Goal: Task Accomplishment & Management: Complete application form

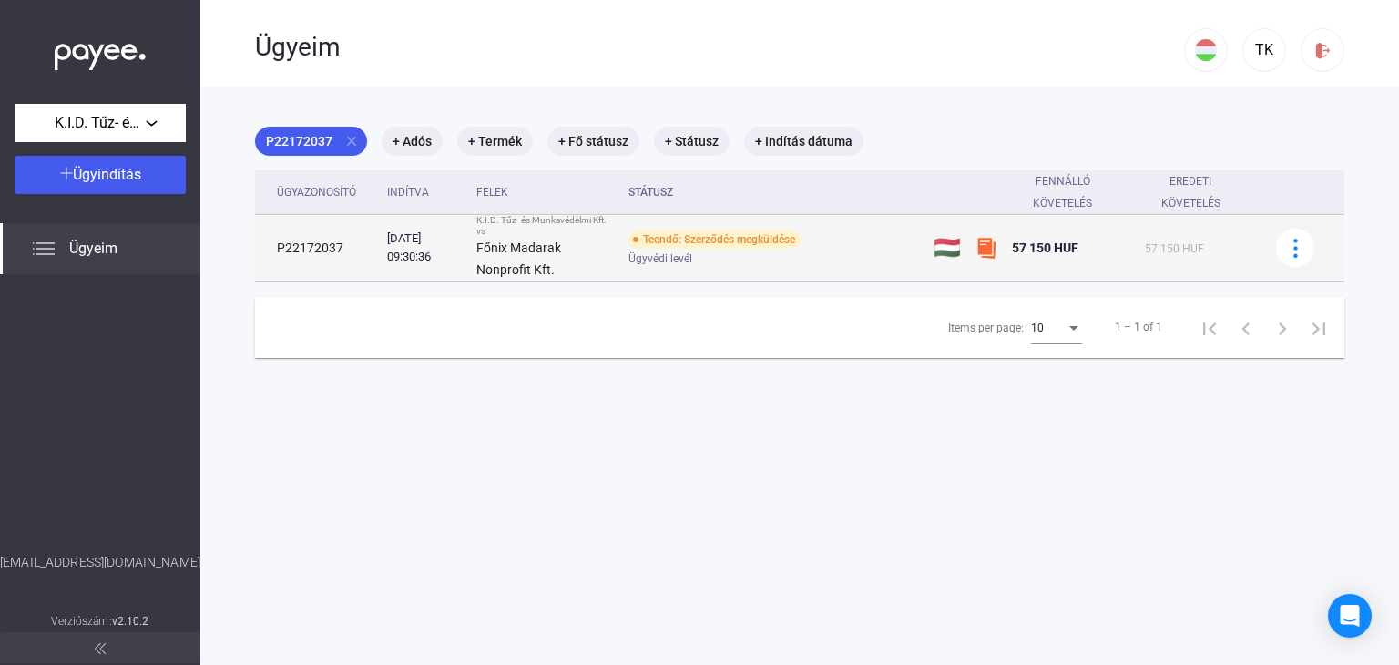
click at [665, 240] on div "Teendő: Szerződés megküldése" at bounding box center [714, 239] width 172 height 18
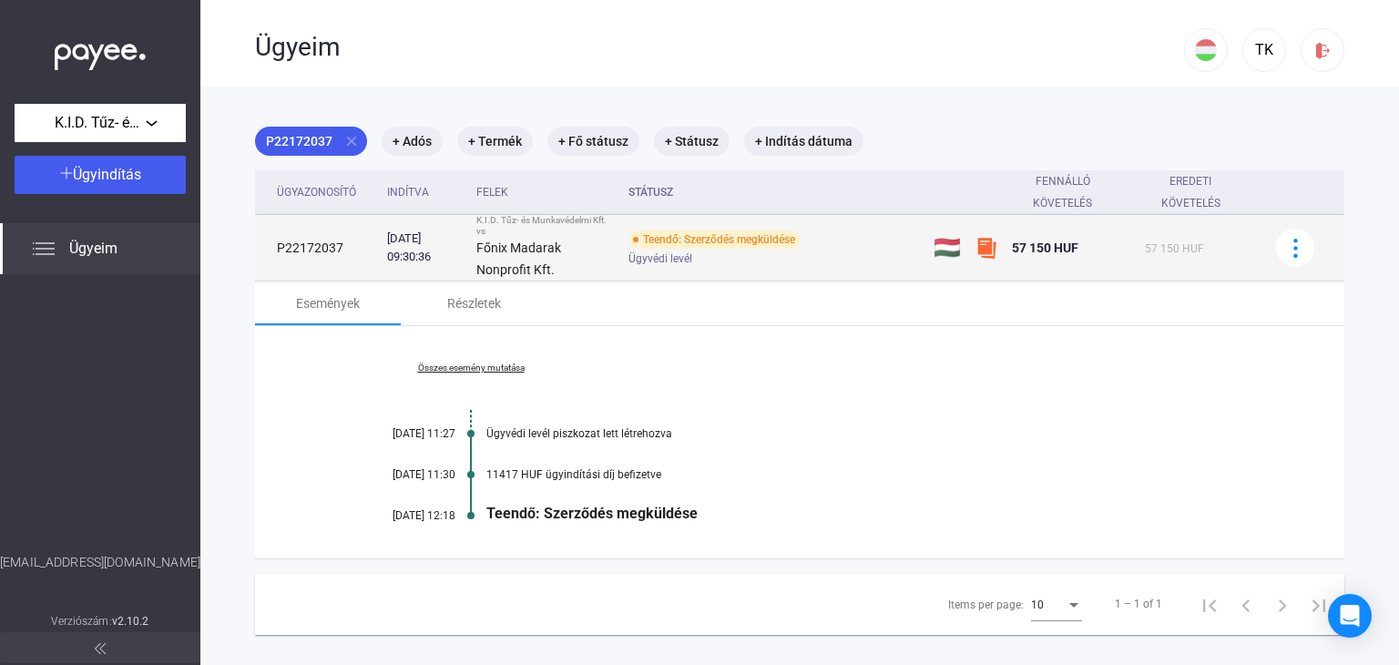
drag, startPoint x: 728, startPoint y: 239, endPoint x: 679, endPoint y: 247, distance: 48.9
click at [679, 247] on div "Teendő: Szerződés megküldése" at bounding box center [714, 239] width 172 height 18
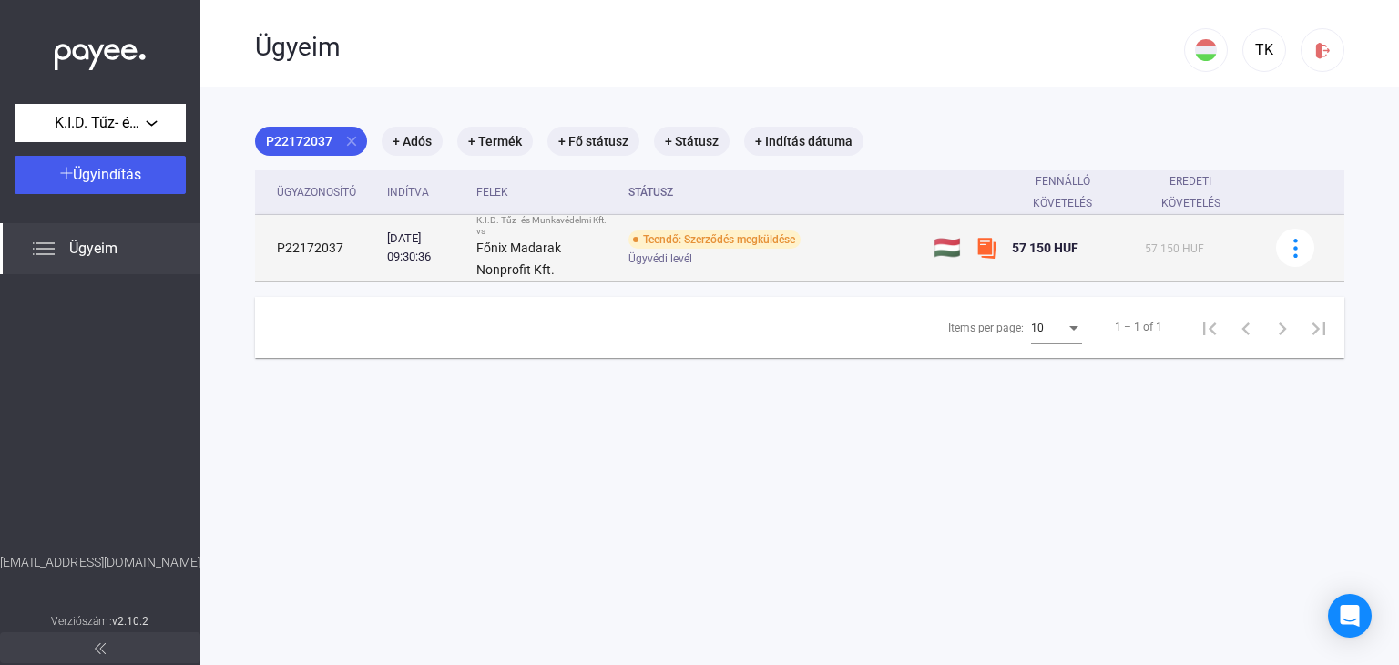
click at [672, 239] on div "Teendő: Szerződés megküldése" at bounding box center [714, 239] width 172 height 18
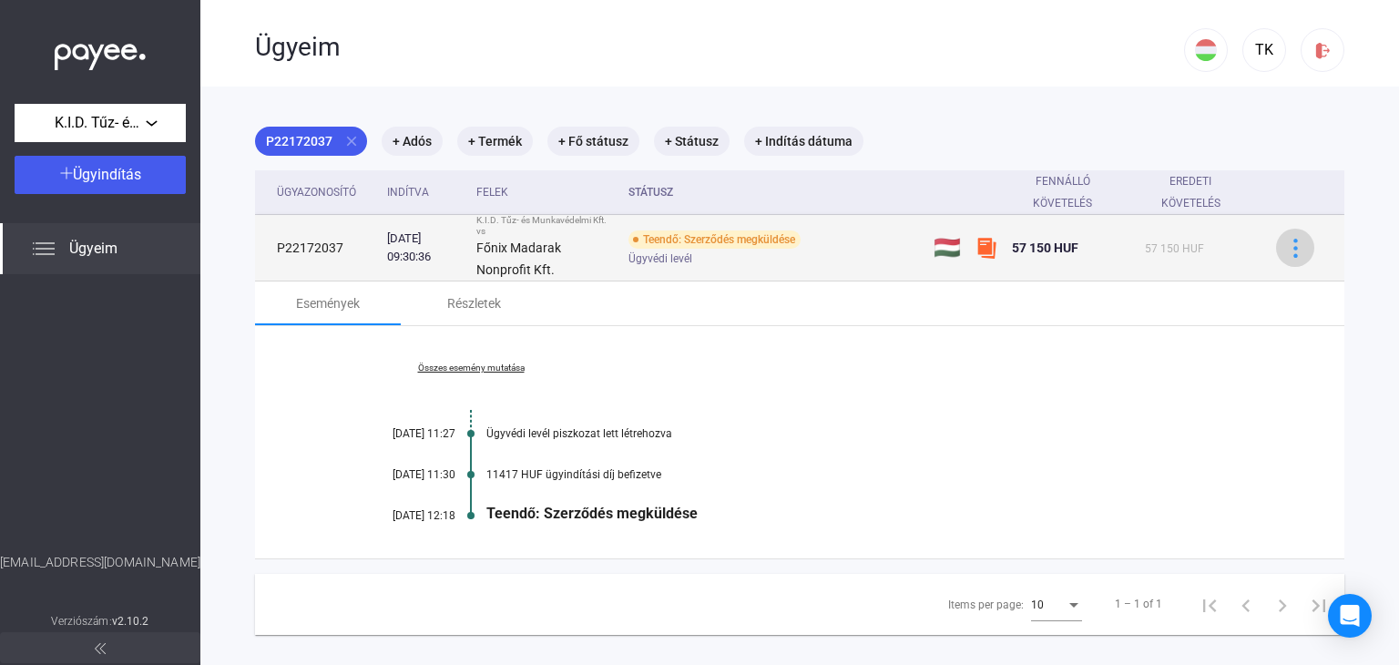
click at [1286, 248] on img at bounding box center [1295, 248] width 19 height 19
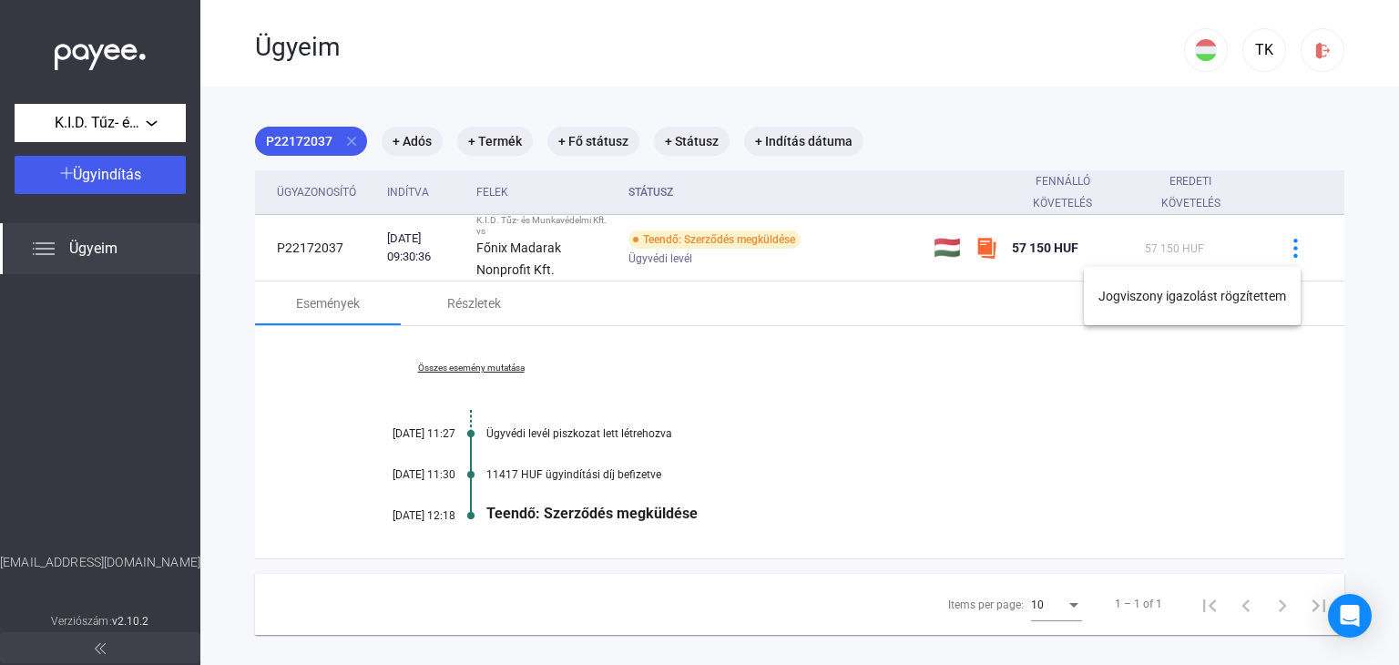
click at [930, 411] on div at bounding box center [699, 332] width 1399 height 665
click at [94, 250] on span "Ügyeim" at bounding box center [93, 249] width 48 height 22
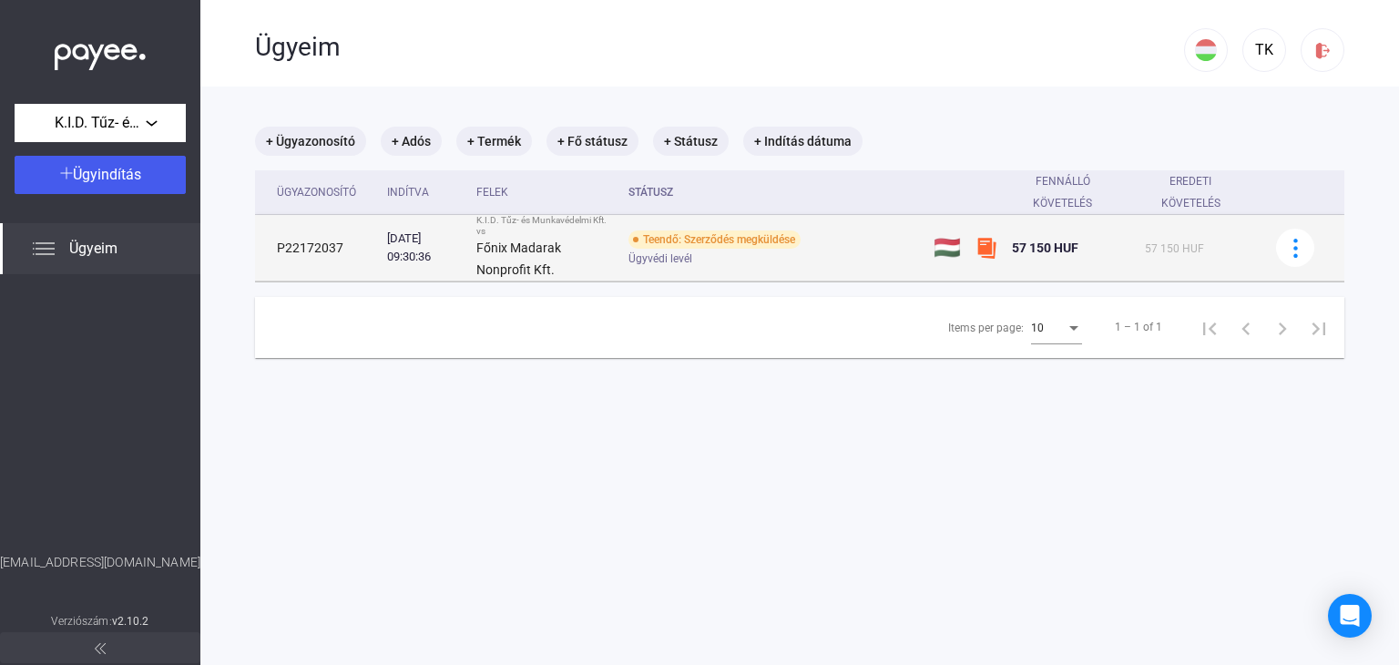
click at [707, 239] on div "Teendő: Szerződés megküldése" at bounding box center [714, 239] width 172 height 18
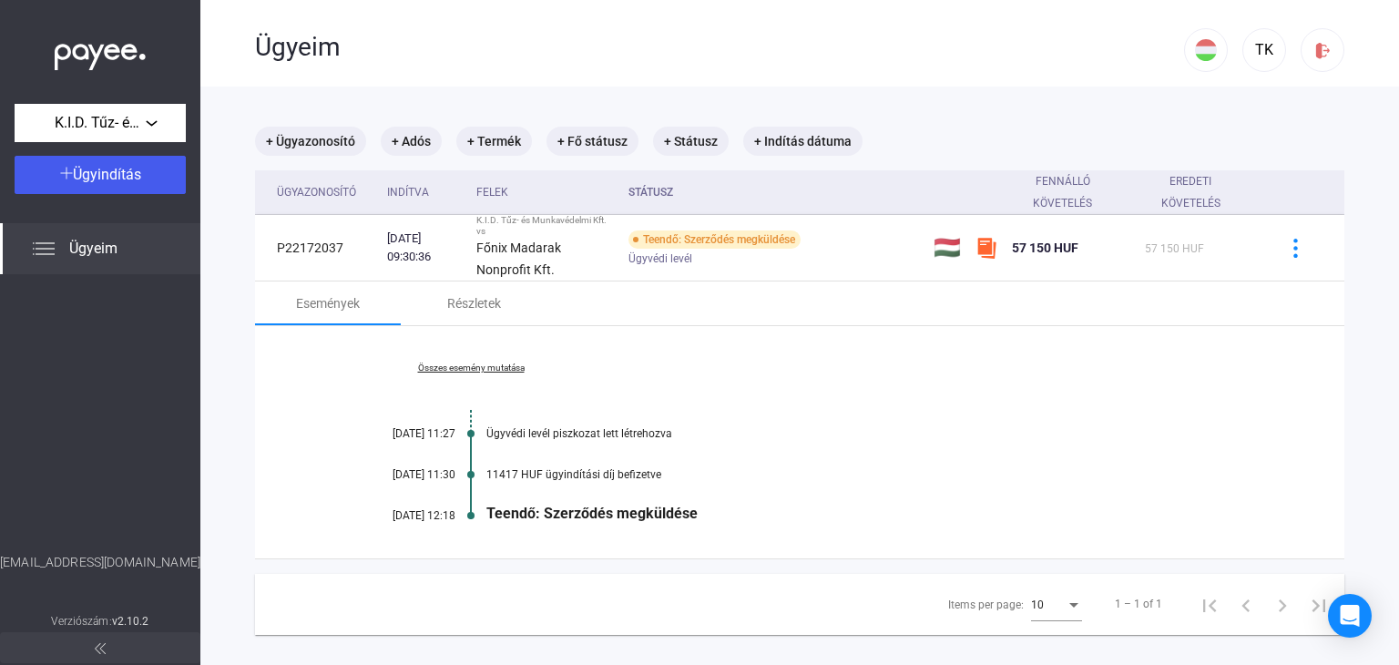
click at [557, 514] on div "Teendő: Szerződés megküldése" at bounding box center [869, 512] width 767 height 17
click at [403, 513] on div "[DATE] 12:18" at bounding box center [400, 515] width 109 height 13
drag, startPoint x: 543, startPoint y: 514, endPoint x: 473, endPoint y: 364, distance: 165.8
click at [473, 364] on link "Összes esemény mutatása" at bounding box center [470, 367] width 249 height 11
click at [473, 364] on link "Kevesebb esemény mutatása" at bounding box center [470, 367] width 249 height 11
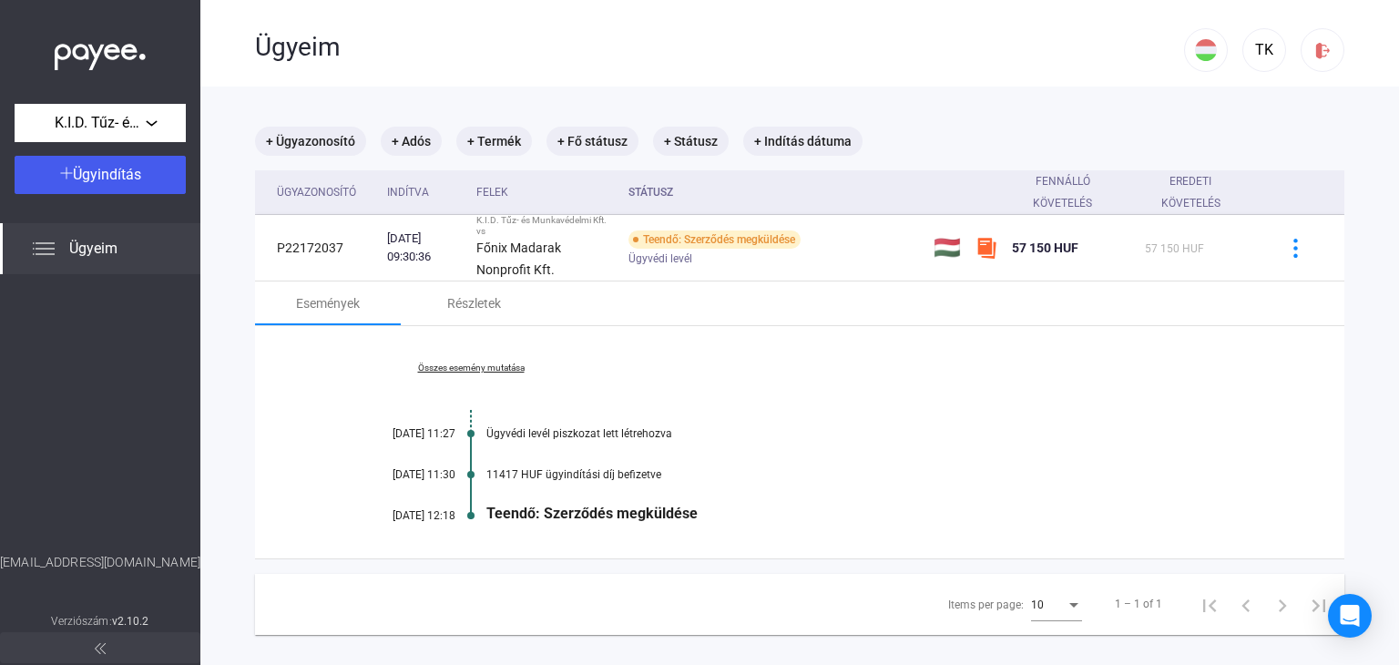
click at [473, 364] on link "Összes esemény mutatása" at bounding box center [470, 367] width 249 height 11
click at [480, 304] on div "Részletek" at bounding box center [474, 303] width 54 height 22
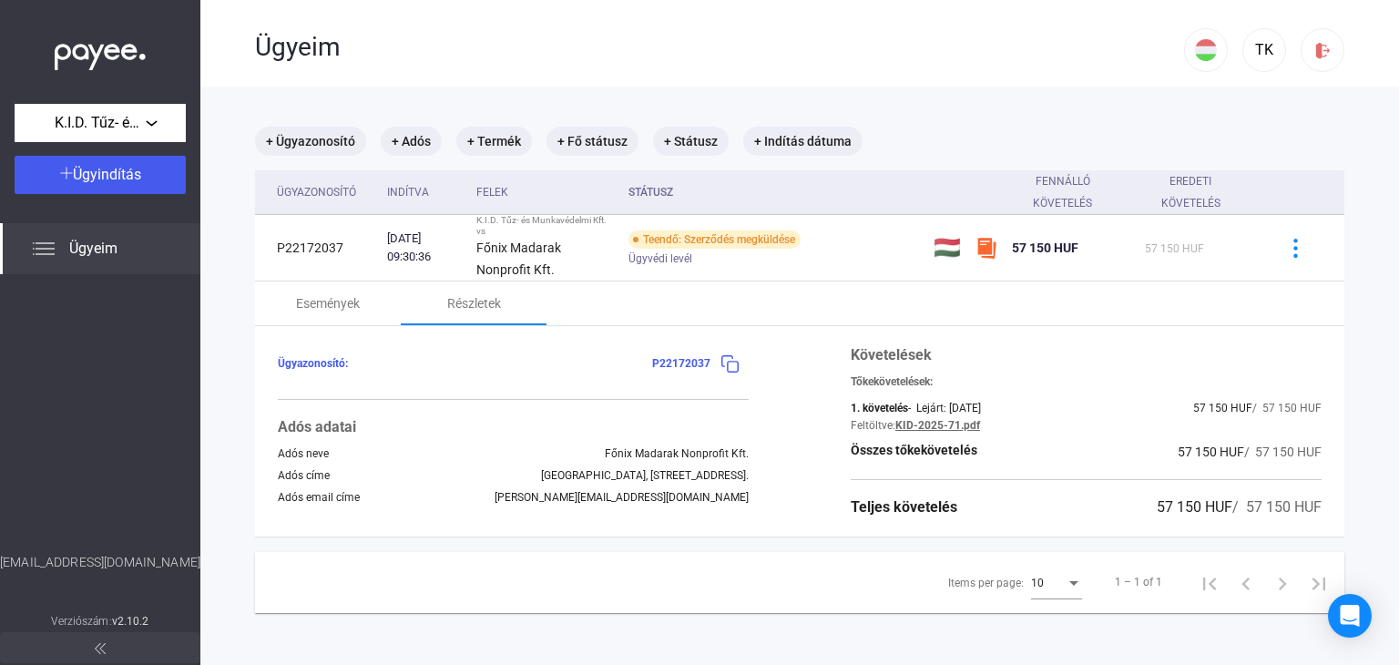
click at [720, 361] on img at bounding box center [729, 363] width 19 height 19
click at [489, 144] on mat-chip "+ Termék" at bounding box center [494, 141] width 76 height 29
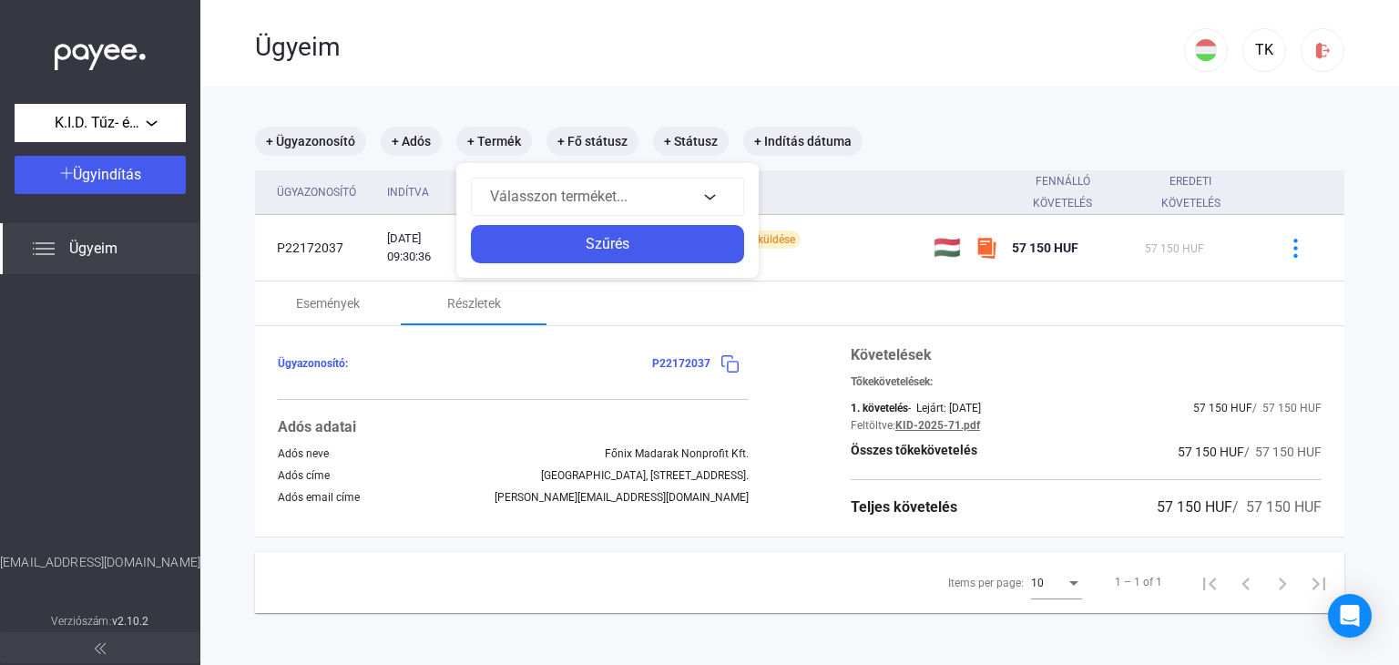
click at [411, 146] on div at bounding box center [699, 332] width 1399 height 665
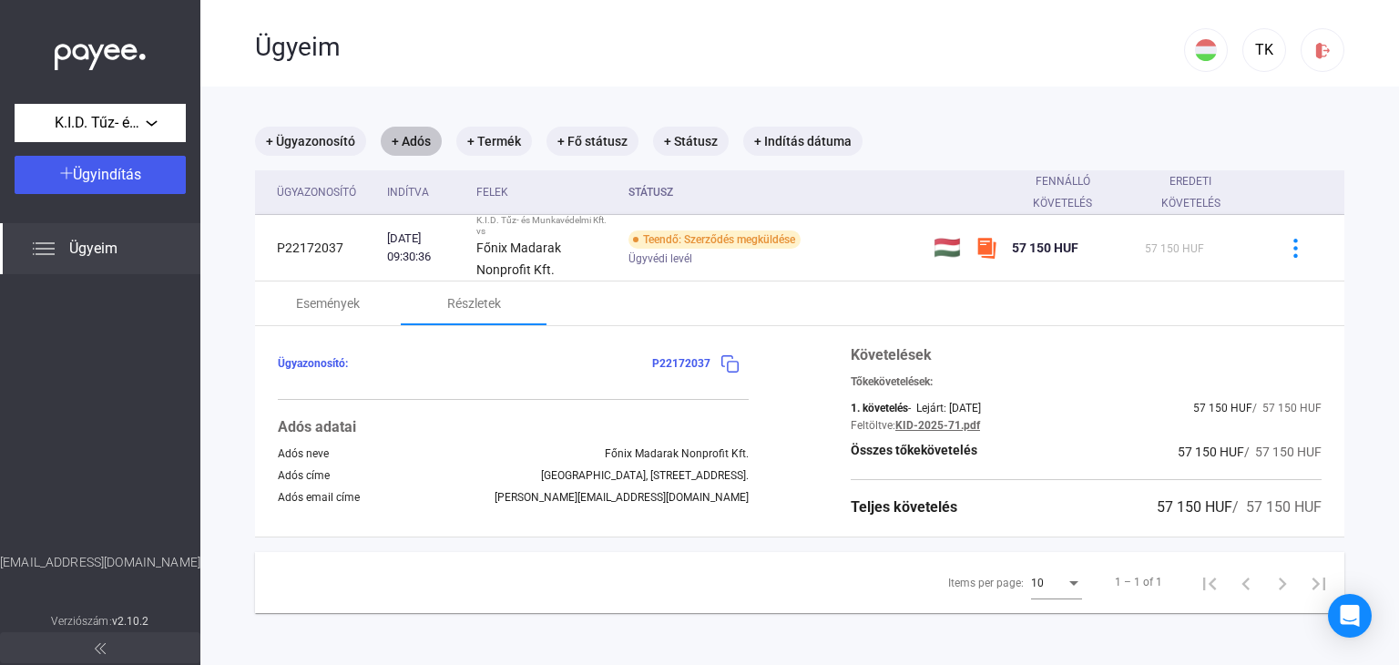
click at [411, 146] on mat-chip "+ Adós" at bounding box center [411, 141] width 61 height 29
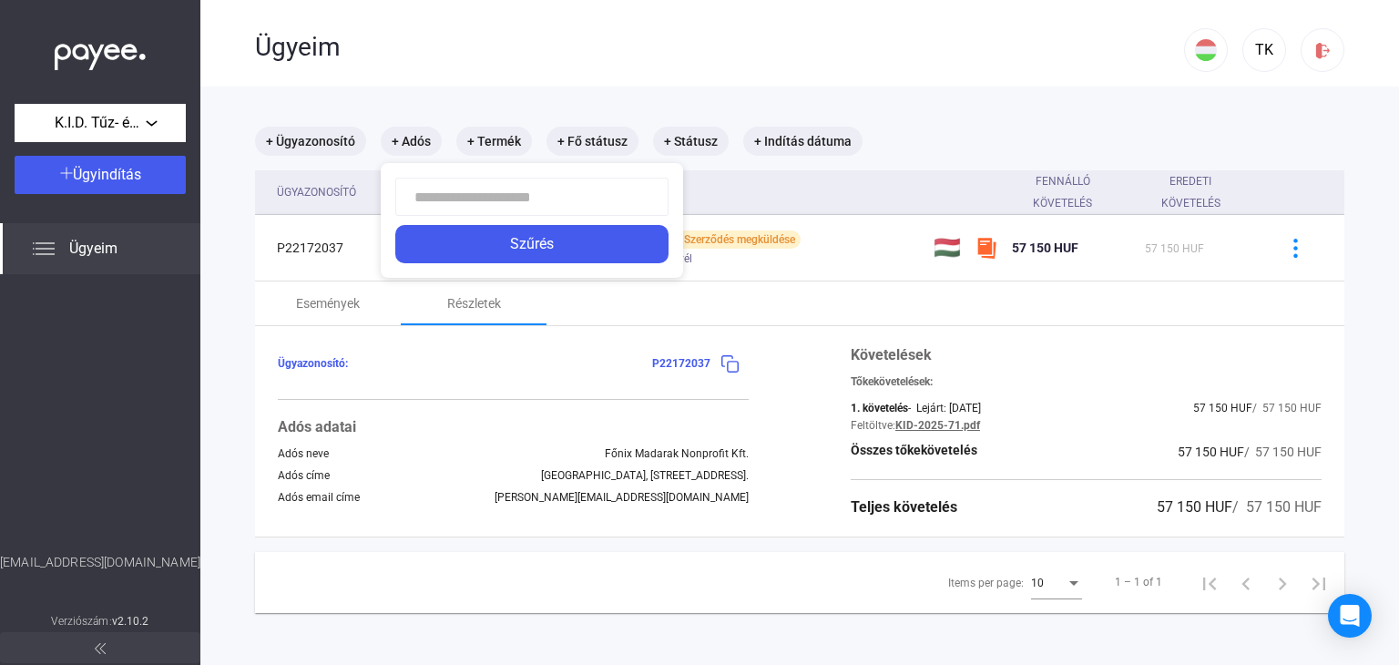
click at [302, 143] on div at bounding box center [699, 332] width 1399 height 665
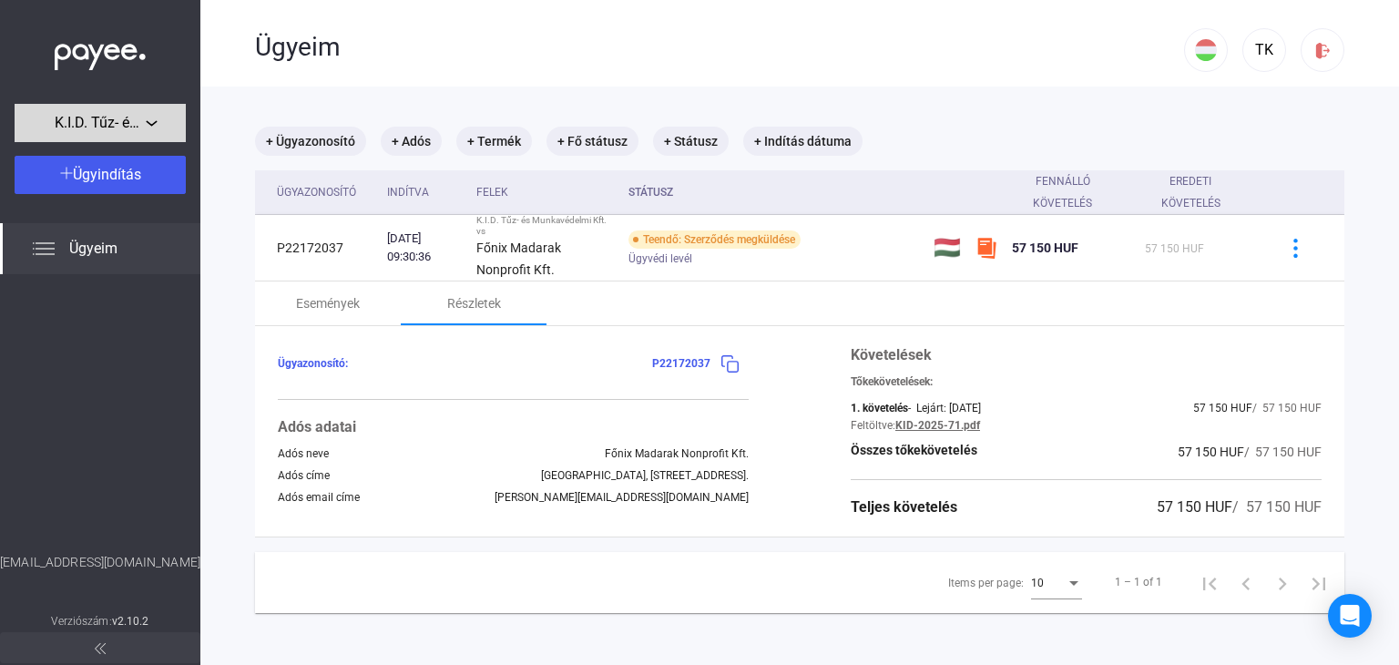
click at [151, 124] on div "K.I.D. Tűz- és Munkavédelmi Kft." at bounding box center [100, 123] width 160 height 23
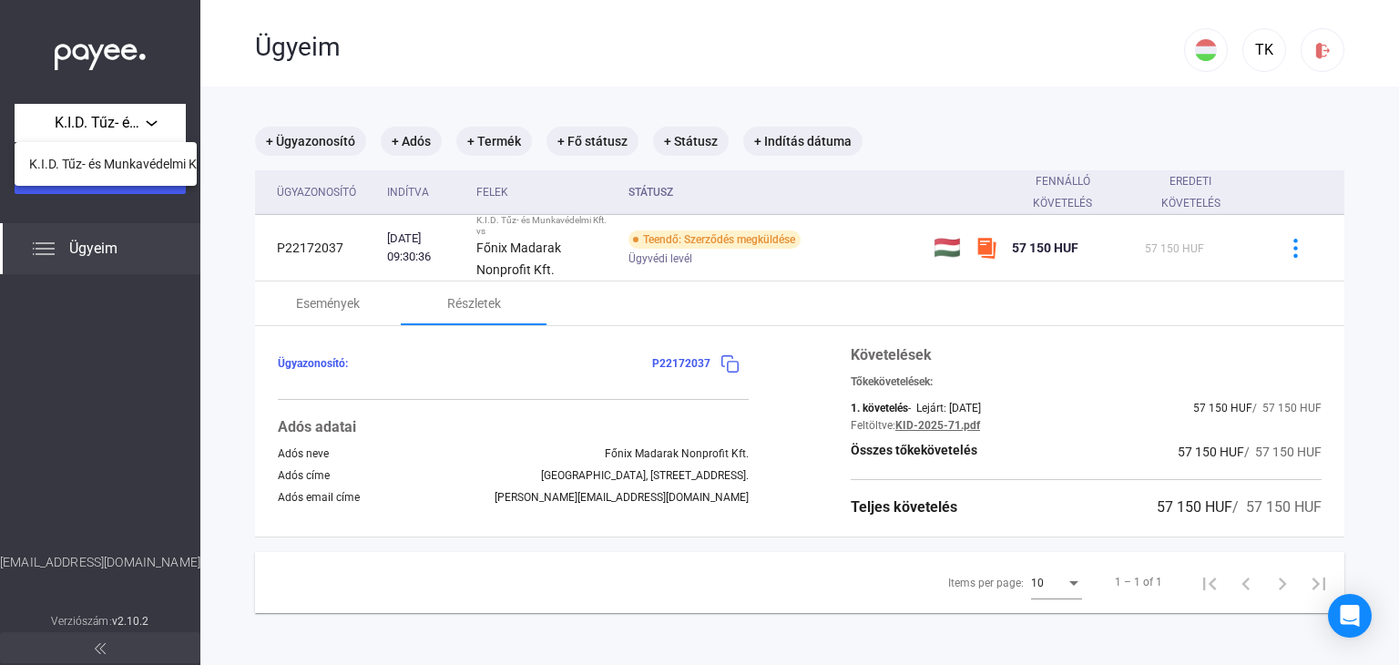
click at [111, 198] on div at bounding box center [699, 332] width 1399 height 665
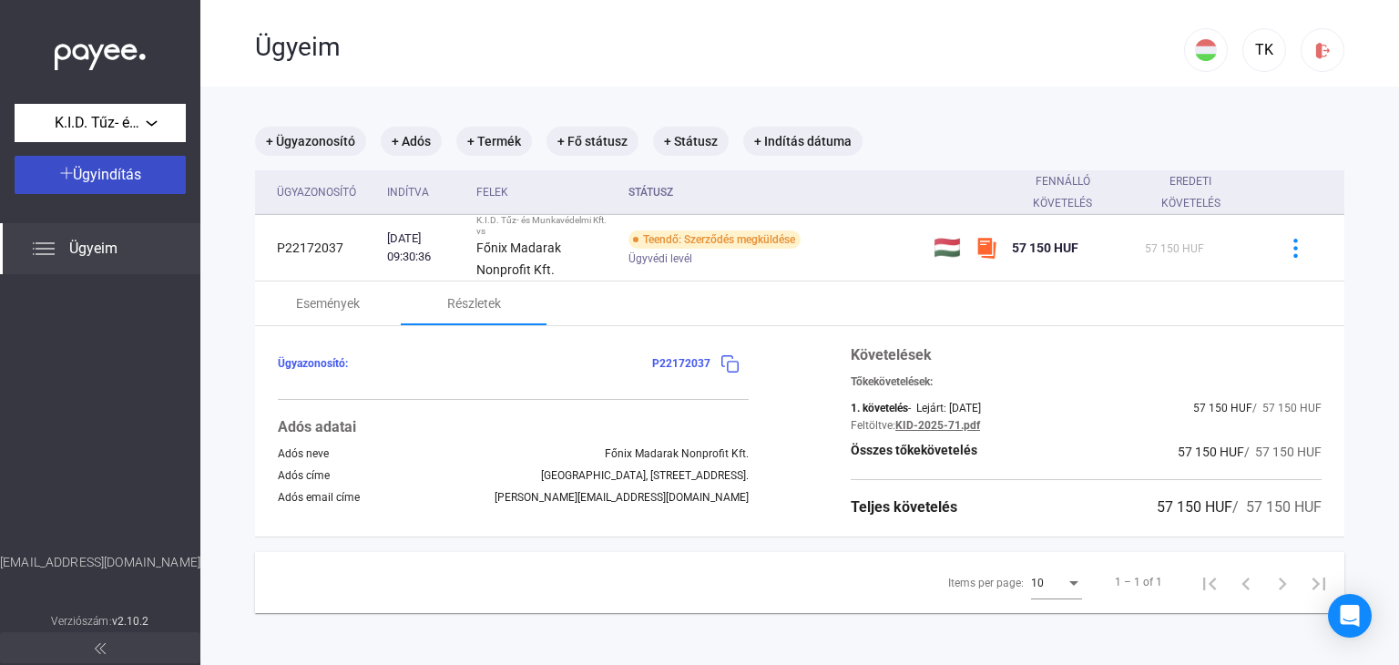
click at [112, 175] on span "Ügyindítás" at bounding box center [107, 174] width 68 height 17
